Goal: Transaction & Acquisition: Purchase product/service

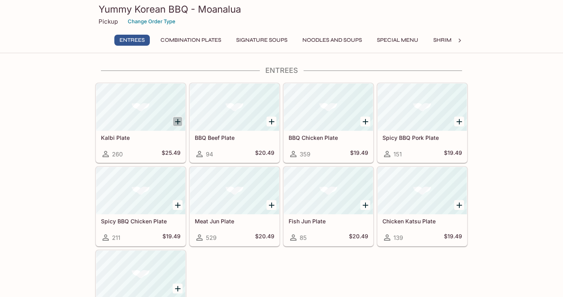
click at [178, 119] on icon "Add Kalbi Plate" at bounding box center [177, 121] width 9 height 9
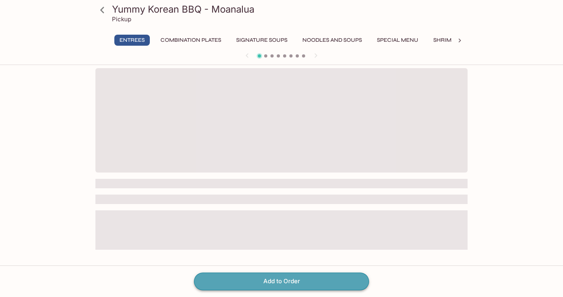
click at [290, 281] on button "Add to Order" at bounding box center [281, 281] width 175 height 17
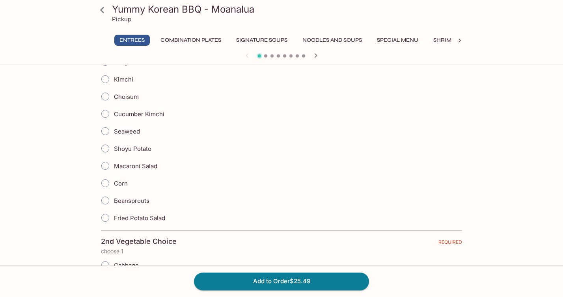
scroll to position [242, 0]
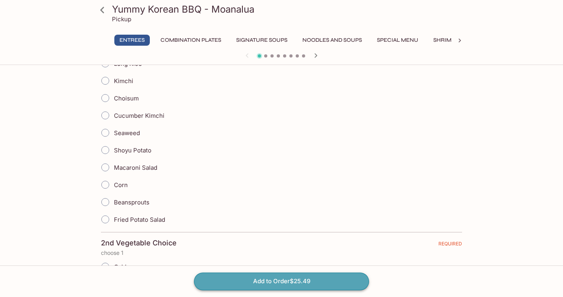
click at [319, 283] on button "Add to Order $25.49" at bounding box center [281, 281] width 175 height 17
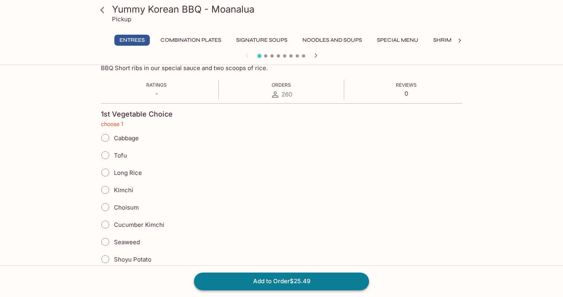
scroll to position [125, 0]
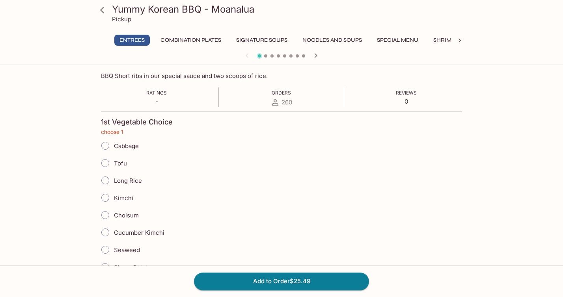
click at [106, 164] on input "Tofu" at bounding box center [105, 163] width 17 height 17
radio input "true"
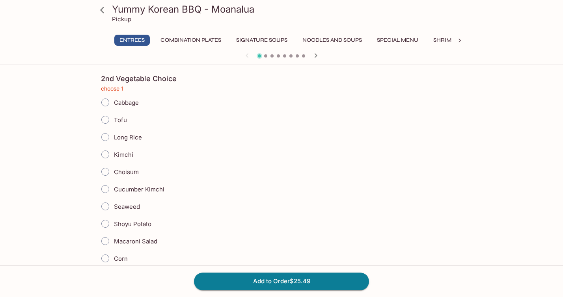
scroll to position [408, 0]
click at [106, 170] on input "Choisum" at bounding box center [105, 170] width 17 height 17
radio input "true"
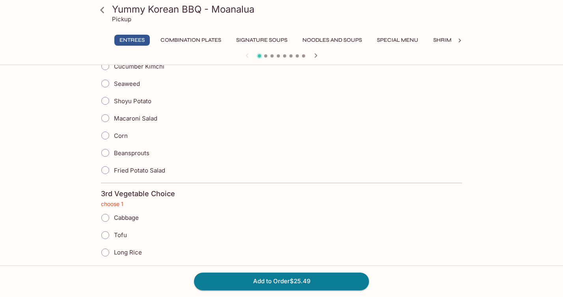
scroll to position [564, 0]
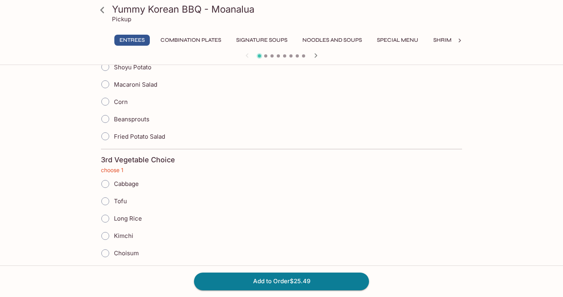
click at [106, 218] on input "Long Rice" at bounding box center [105, 218] width 17 height 17
radio input "true"
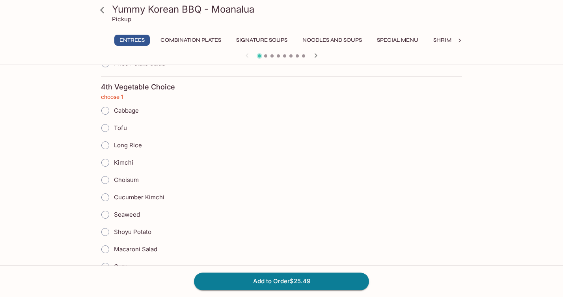
scroll to position [877, 0]
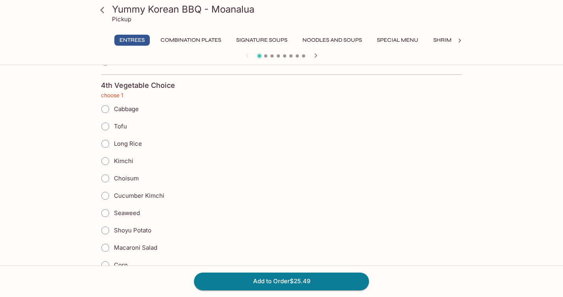
click at [109, 232] on input "Shoyu Potato" at bounding box center [105, 230] width 17 height 17
radio input "true"
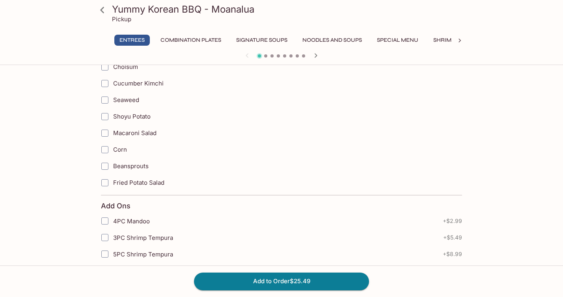
scroll to position [1243, 0]
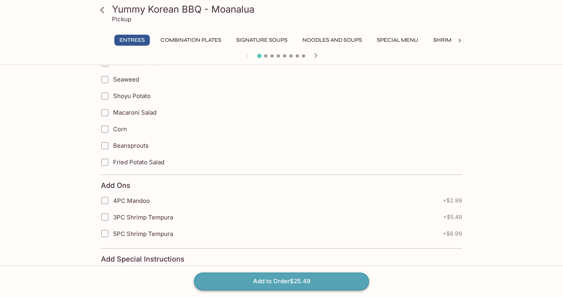
click at [234, 281] on button "Add to Order $25.49" at bounding box center [281, 281] width 175 height 17
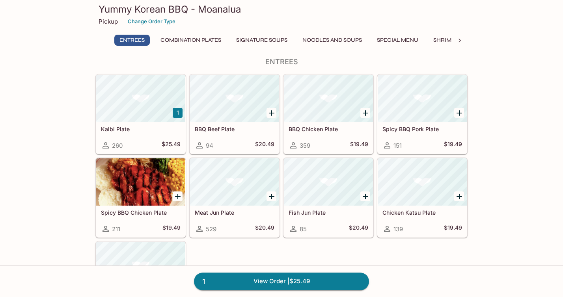
scroll to position [7, 0]
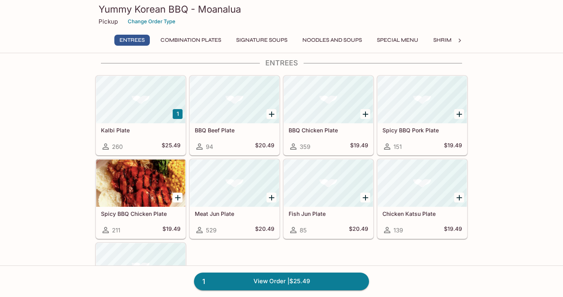
click at [234, 281] on link "1 View Order | $25.49" at bounding box center [281, 281] width 175 height 17
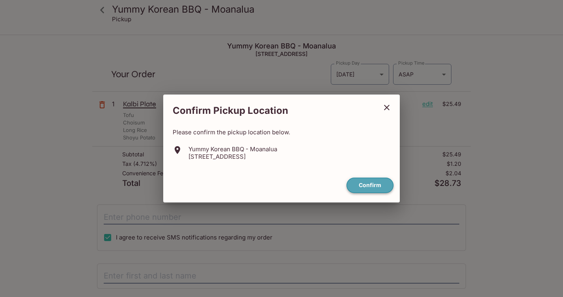
click at [369, 184] on button "Confirm" at bounding box center [369, 185] width 47 height 15
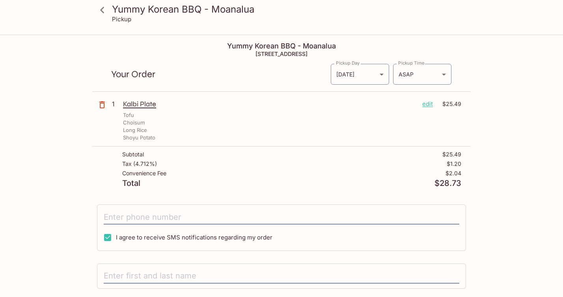
click at [103, 102] on icon "button" at bounding box center [102, 104] width 6 height 7
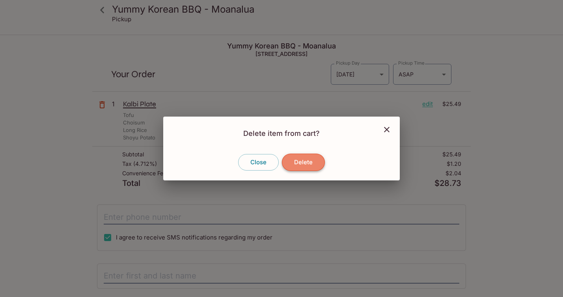
click at [309, 162] on button "Delete" at bounding box center [303, 162] width 43 height 17
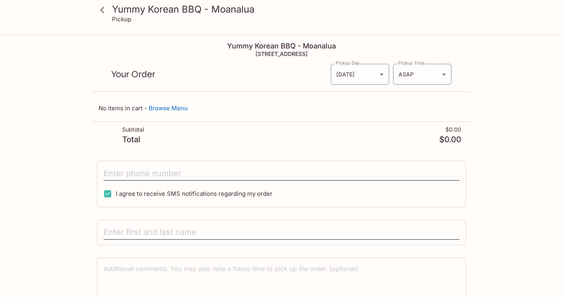
click at [108, 9] on icon at bounding box center [102, 10] width 14 height 14
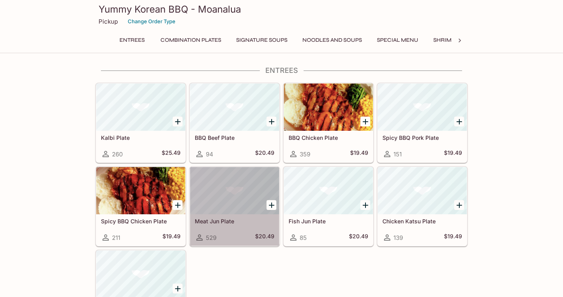
click at [232, 184] on div at bounding box center [234, 190] width 89 height 47
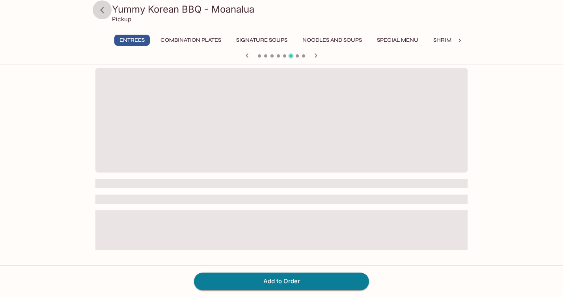
click at [100, 11] on icon at bounding box center [102, 10] width 14 height 14
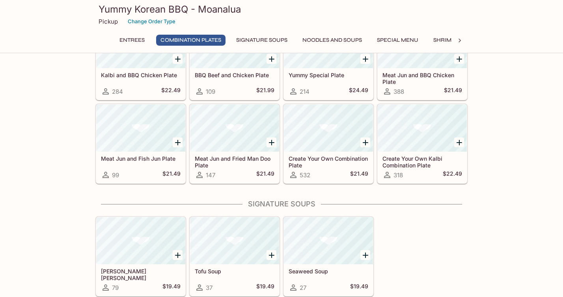
scroll to position [343, 0]
click at [269, 142] on icon "Add Meat Jun and Fried Man Doo Plate" at bounding box center [272, 143] width 6 height 6
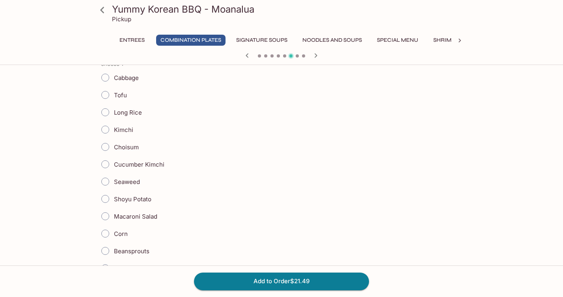
scroll to position [196, 0]
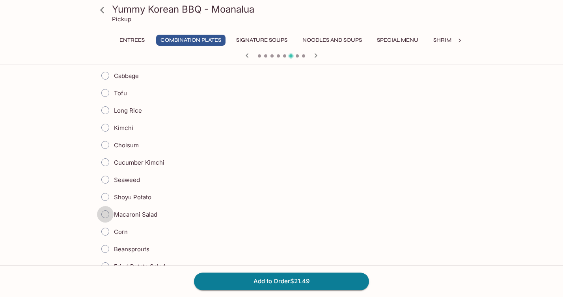
click at [104, 212] on input "Macaroni Salad" at bounding box center [105, 214] width 17 height 17
radio input "true"
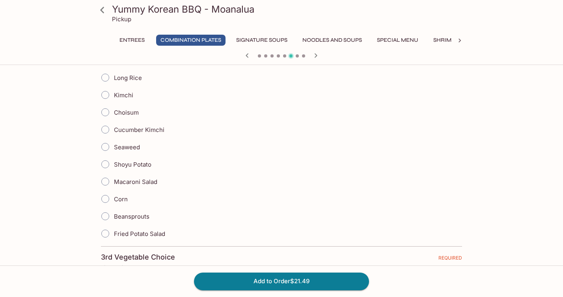
scroll to position [467, 0]
click at [109, 197] on input "Corn" at bounding box center [105, 198] width 17 height 17
radio input "true"
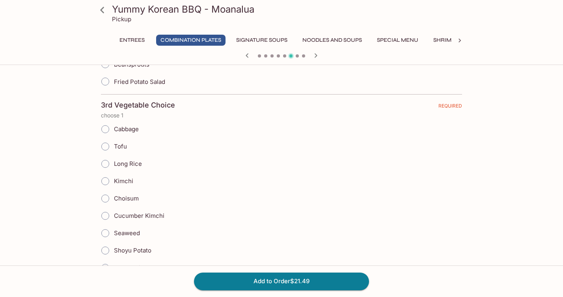
scroll to position [625, 0]
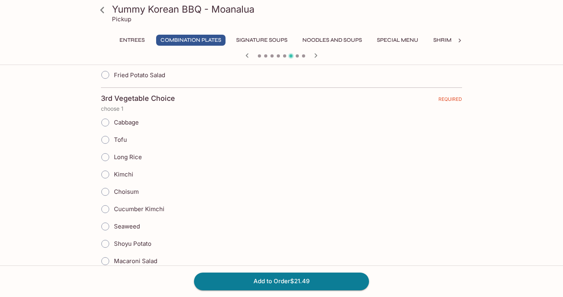
click at [108, 139] on input "Tofu" at bounding box center [105, 140] width 17 height 17
radio input "true"
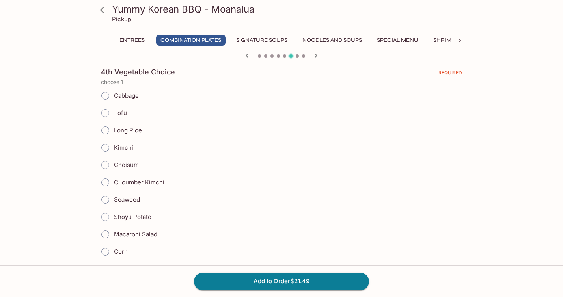
scroll to position [892, 0]
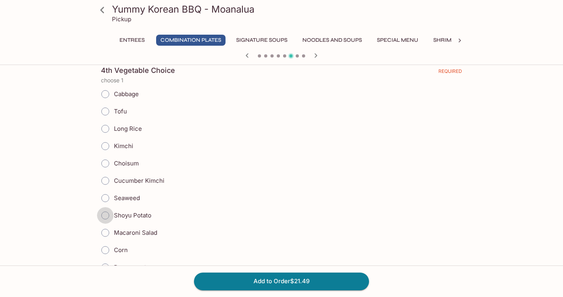
click at [105, 217] on input "Shoyu Potato" at bounding box center [105, 215] width 17 height 17
radio input "true"
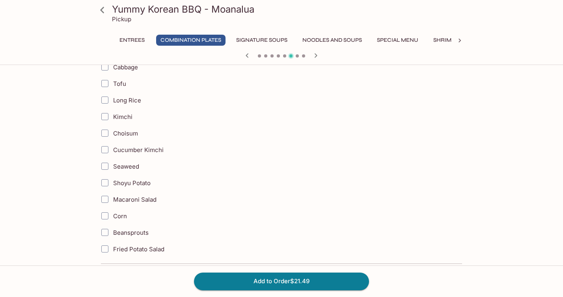
scroll to position [1225, 0]
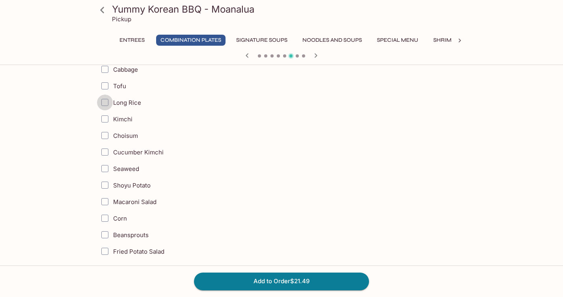
click at [107, 105] on input "Long Rice" at bounding box center [105, 103] width 16 height 16
checkbox input "true"
click at [244, 282] on button "Add to Order $21.49" at bounding box center [281, 281] width 175 height 17
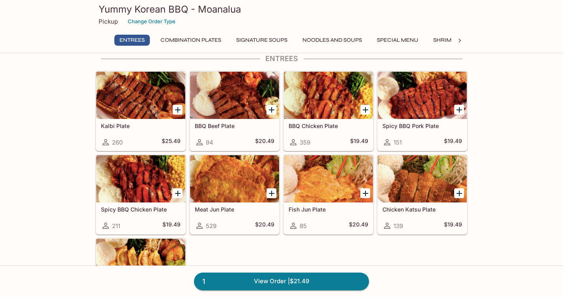
scroll to position [24, 0]
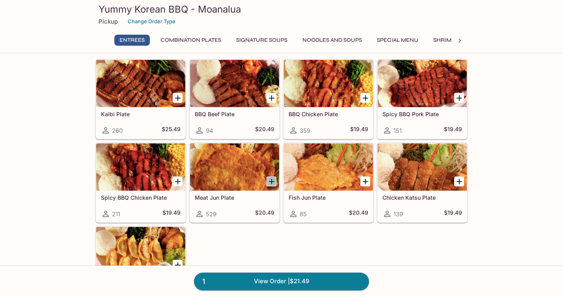
click at [272, 182] on icon "Add Meat Jun Plate" at bounding box center [271, 181] width 9 height 9
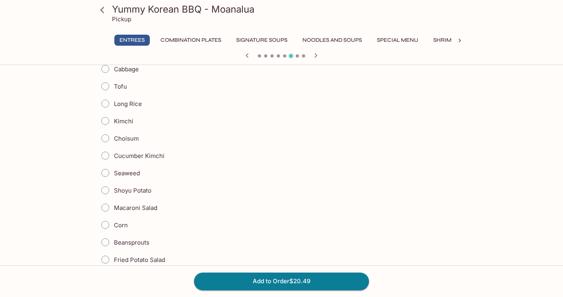
scroll to position [203, 0]
click at [106, 140] on input "Choisum" at bounding box center [105, 138] width 17 height 17
radio input "true"
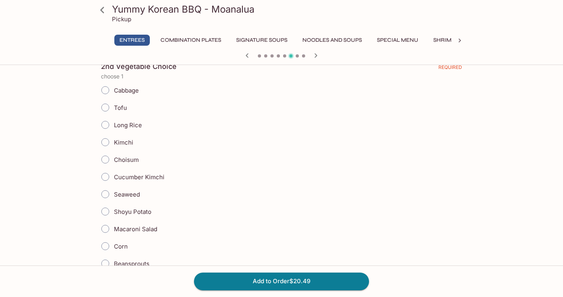
scroll to position [422, 0]
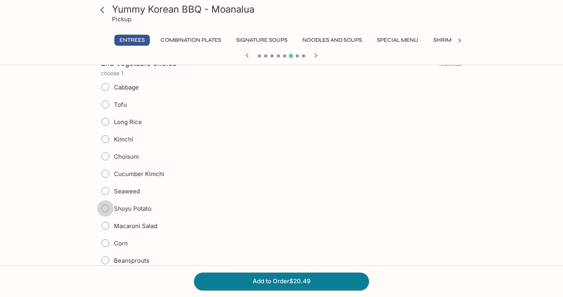
click at [107, 207] on input "Shoyu Potato" at bounding box center [105, 208] width 17 height 17
radio input "true"
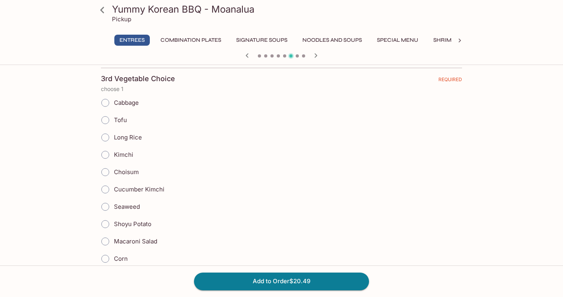
scroll to position [646, 0]
click at [105, 154] on input "Kimchi" at bounding box center [105, 154] width 17 height 17
radio input "true"
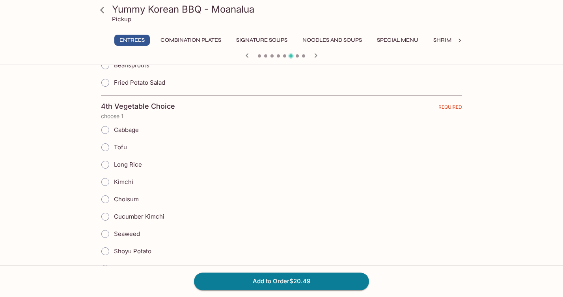
scroll to position [857, 0]
click at [106, 167] on input "Long Rice" at bounding box center [105, 163] width 17 height 17
radio input "true"
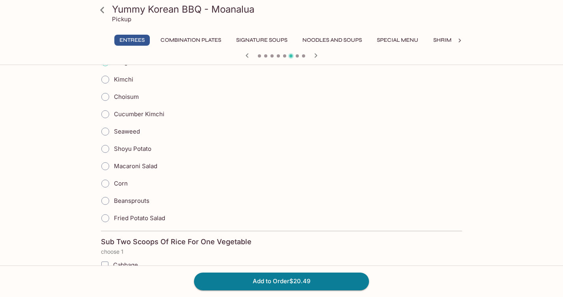
scroll to position [962, 0]
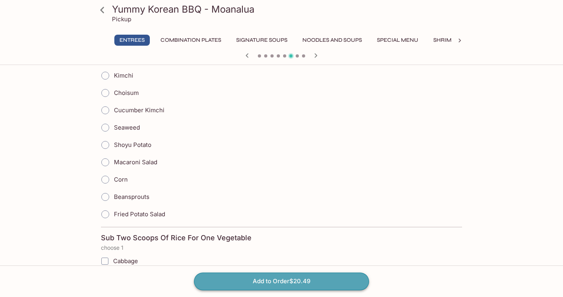
click at [253, 279] on button "Add to Order $20.49" at bounding box center [281, 281] width 175 height 17
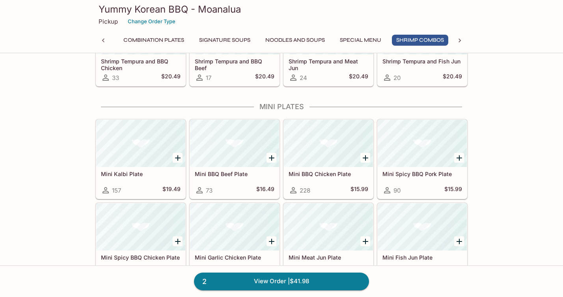
scroll to position [893, 0]
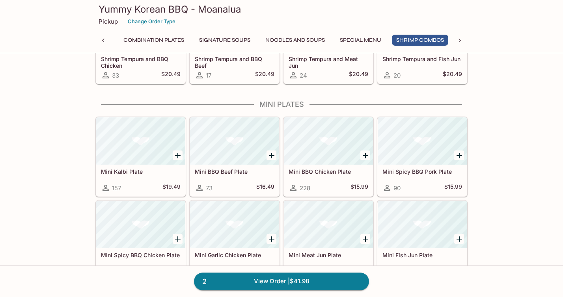
click at [365, 156] on icon "Add Mini BBQ Chicken Plate" at bounding box center [366, 156] width 6 height 6
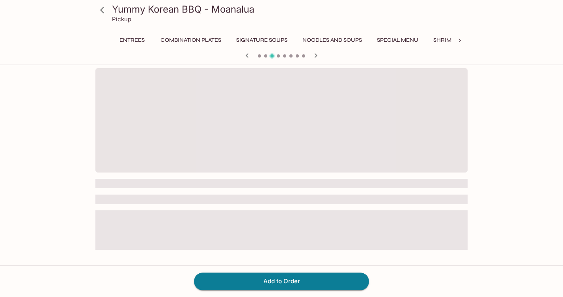
scroll to position [0, 86]
